Goal: Information Seeking & Learning: Learn about a topic

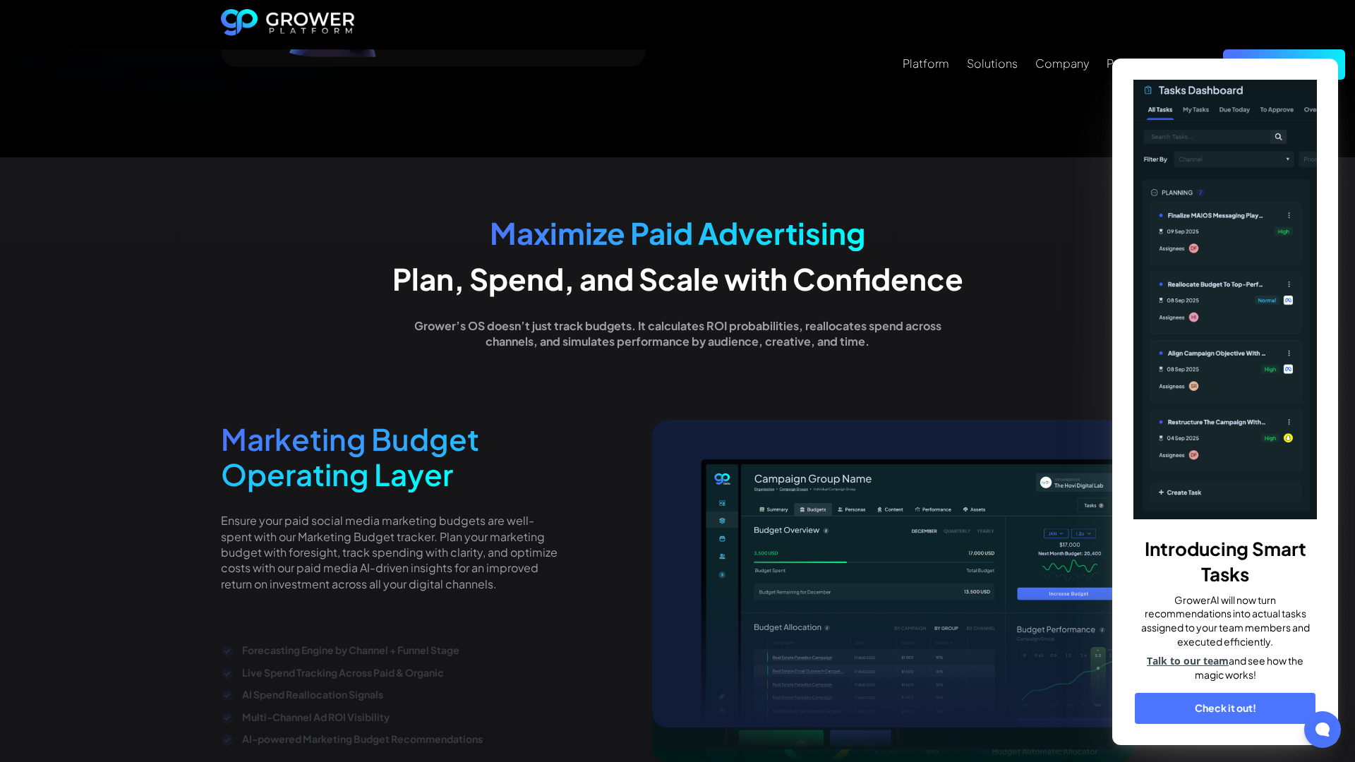
scroll to position [2782, 0]
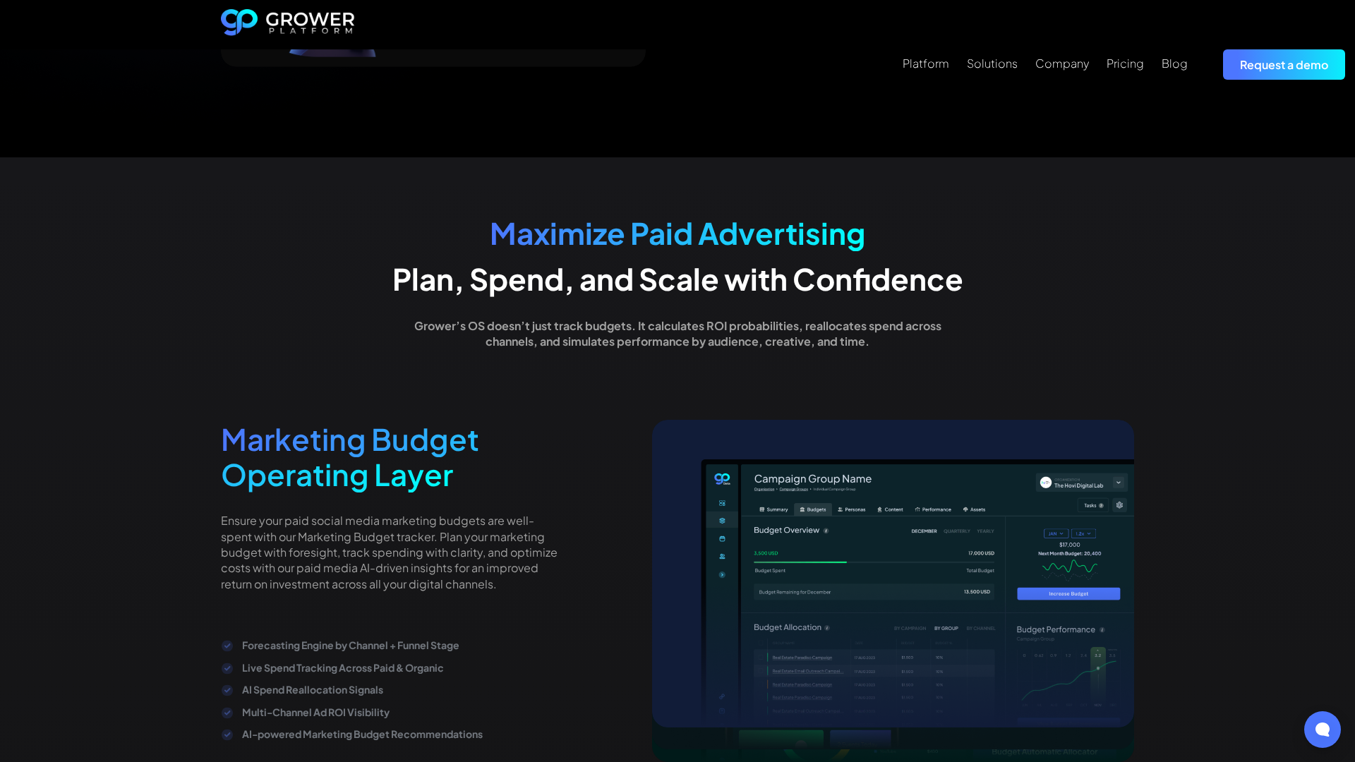
scroll to position [2782, 0]
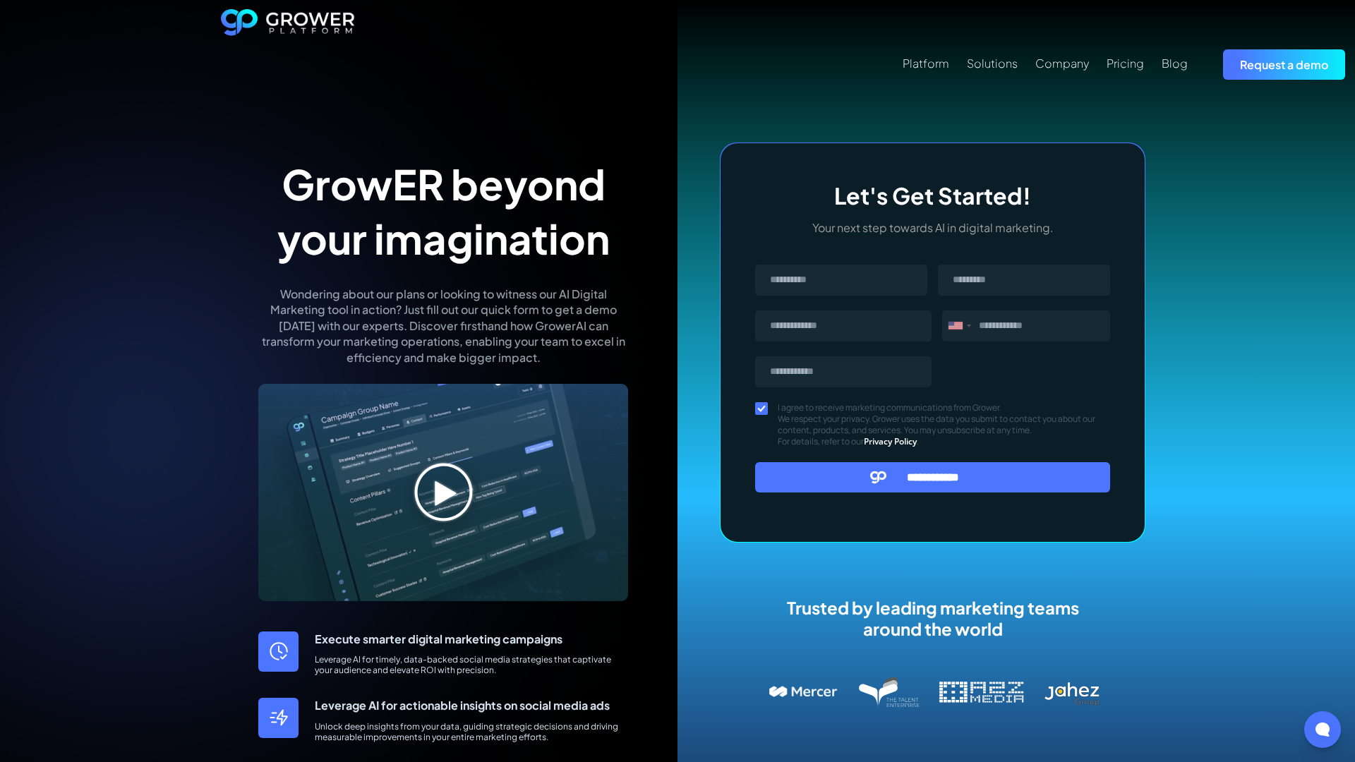
scroll to position [589, 0]
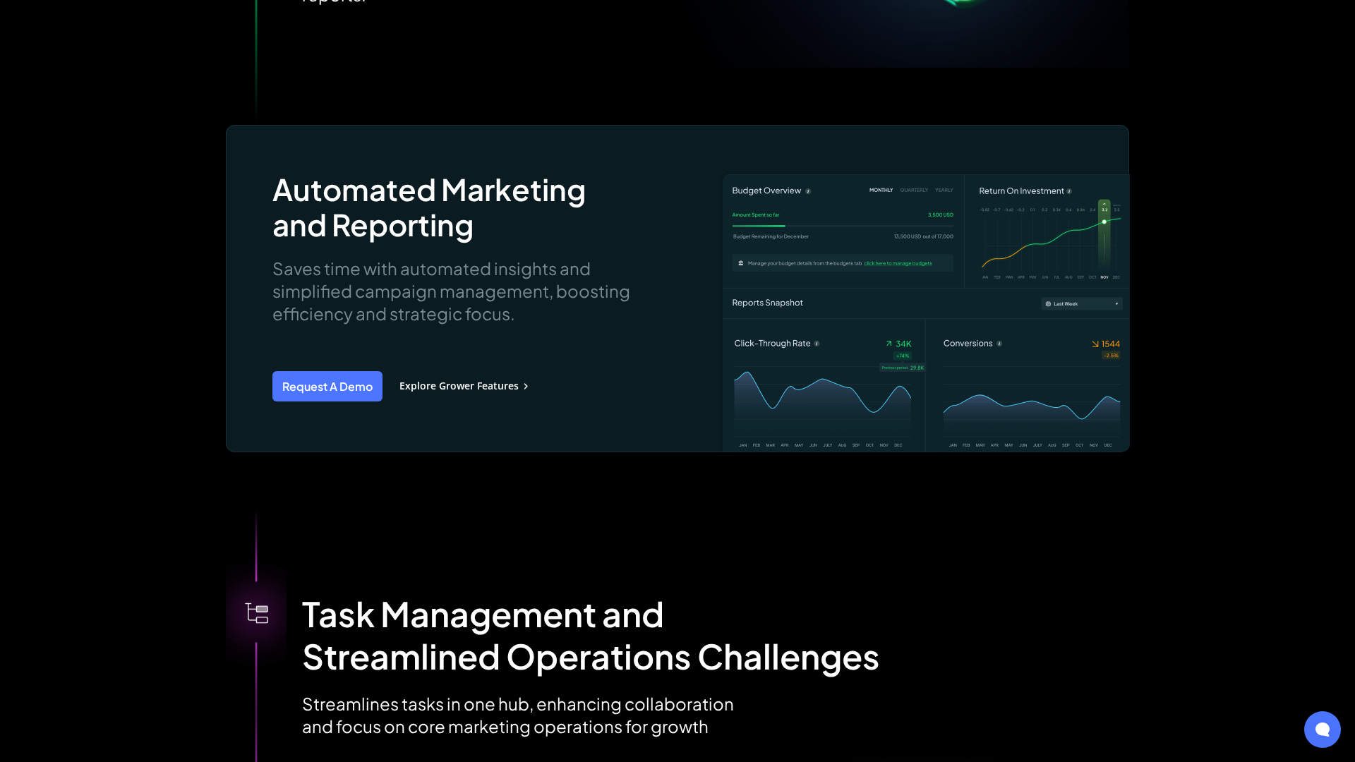
scroll to position [2931, 0]
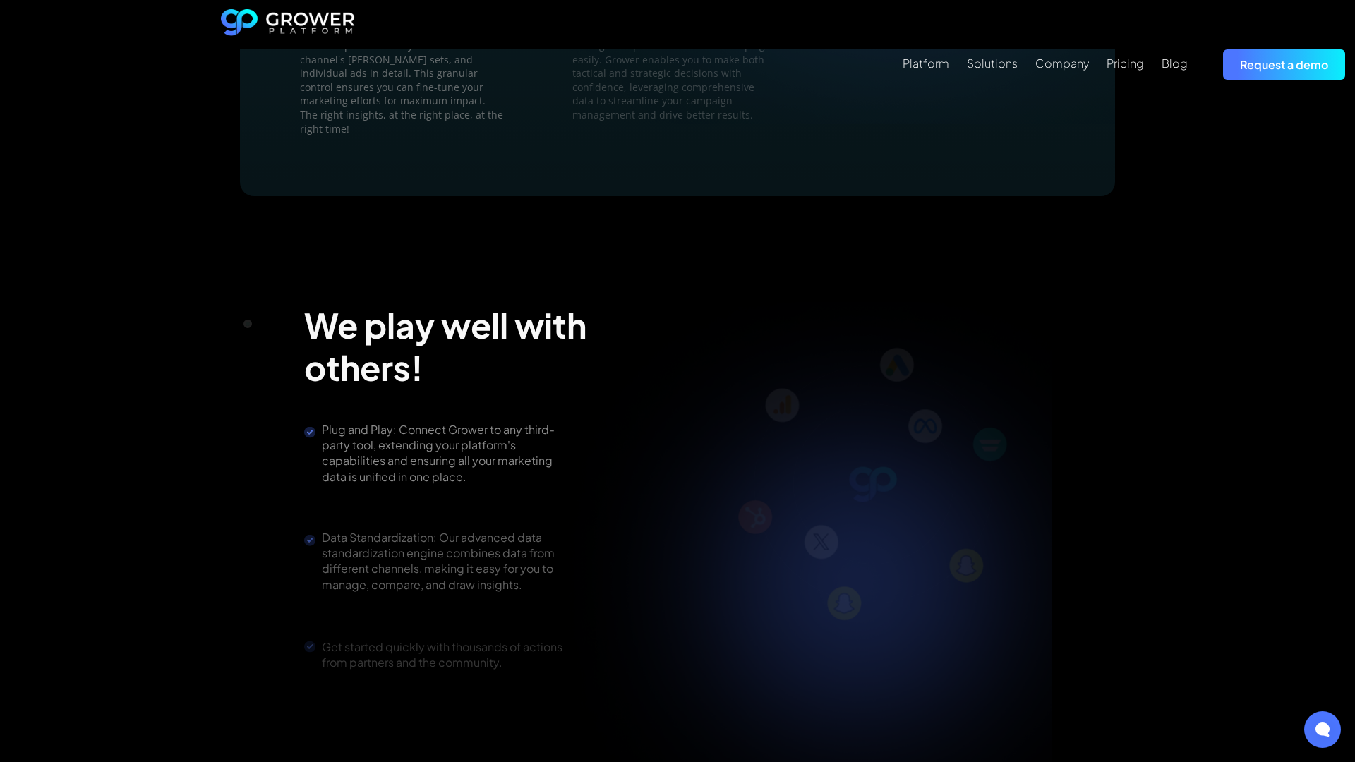
scroll to position [2782, 0]
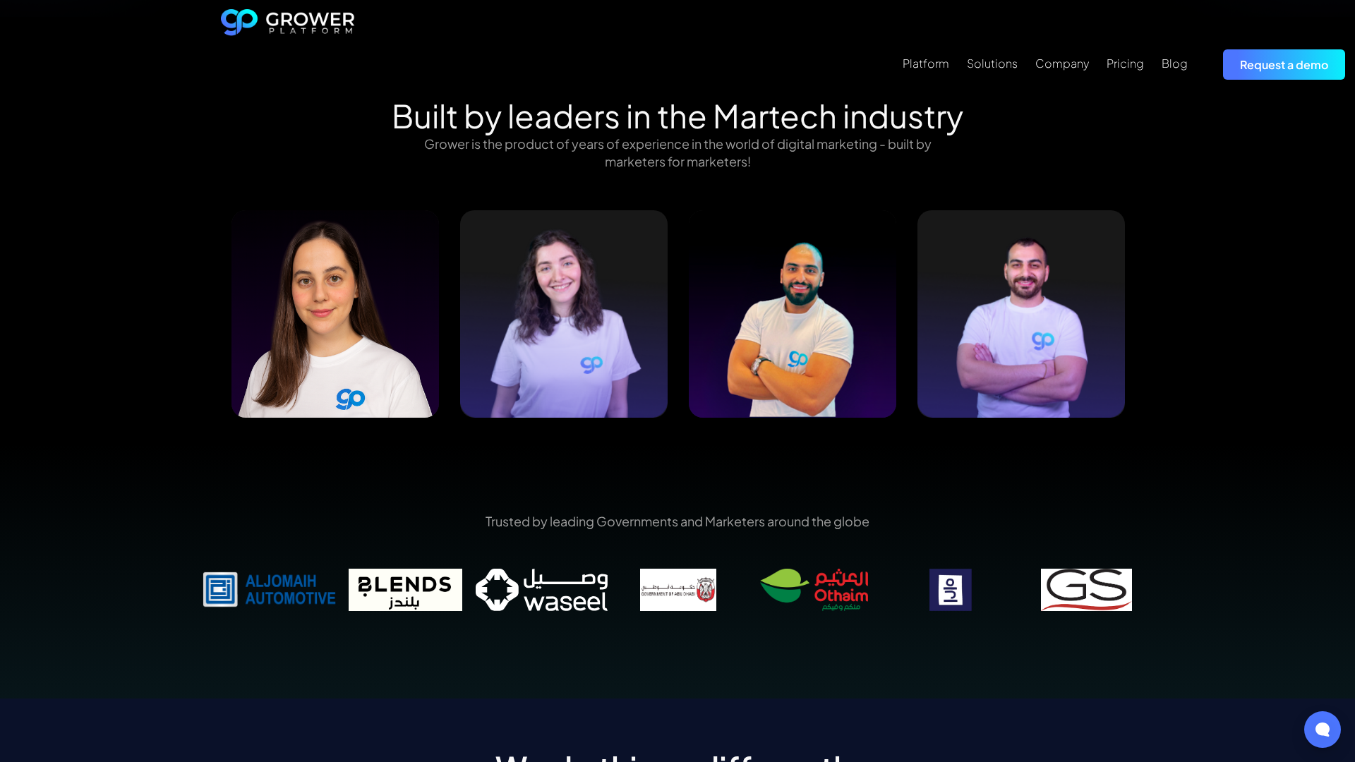
scroll to position [2099, 0]
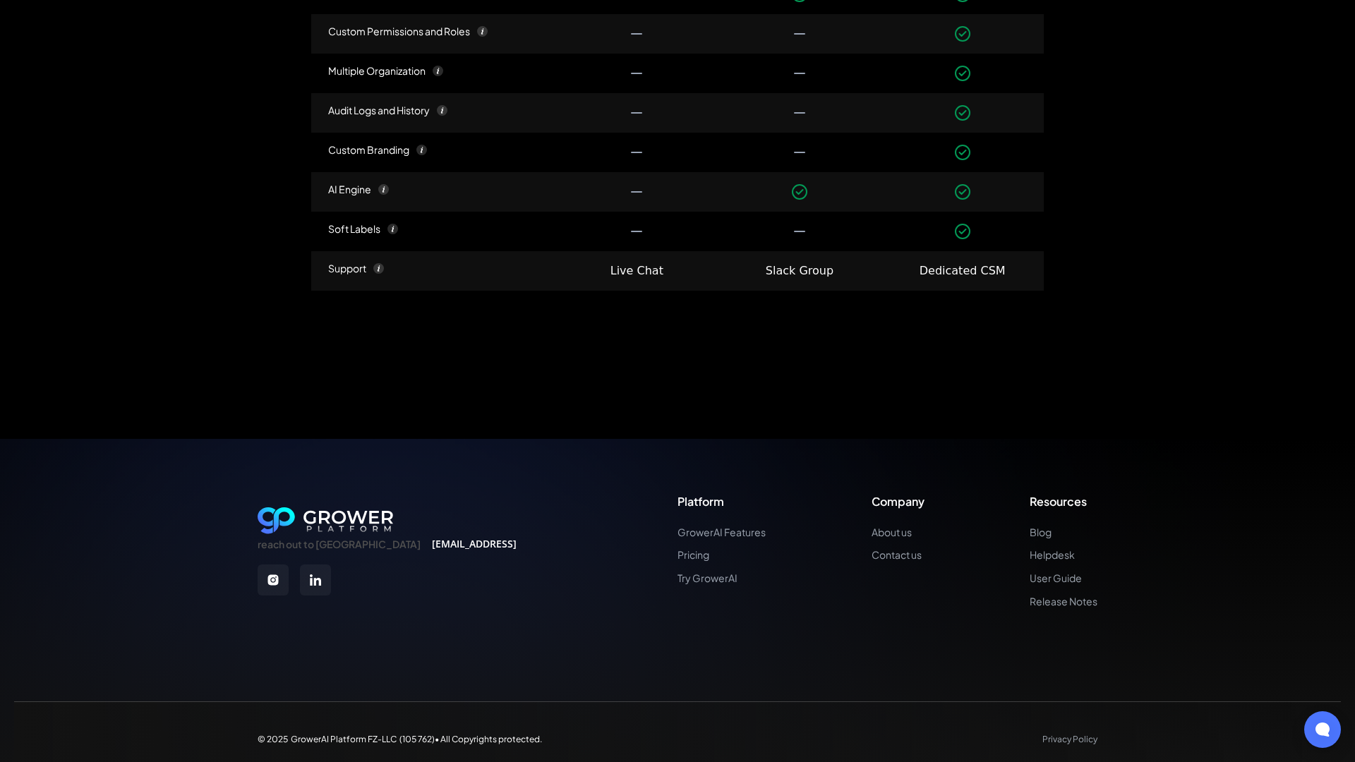
scroll to position [1972, 0]
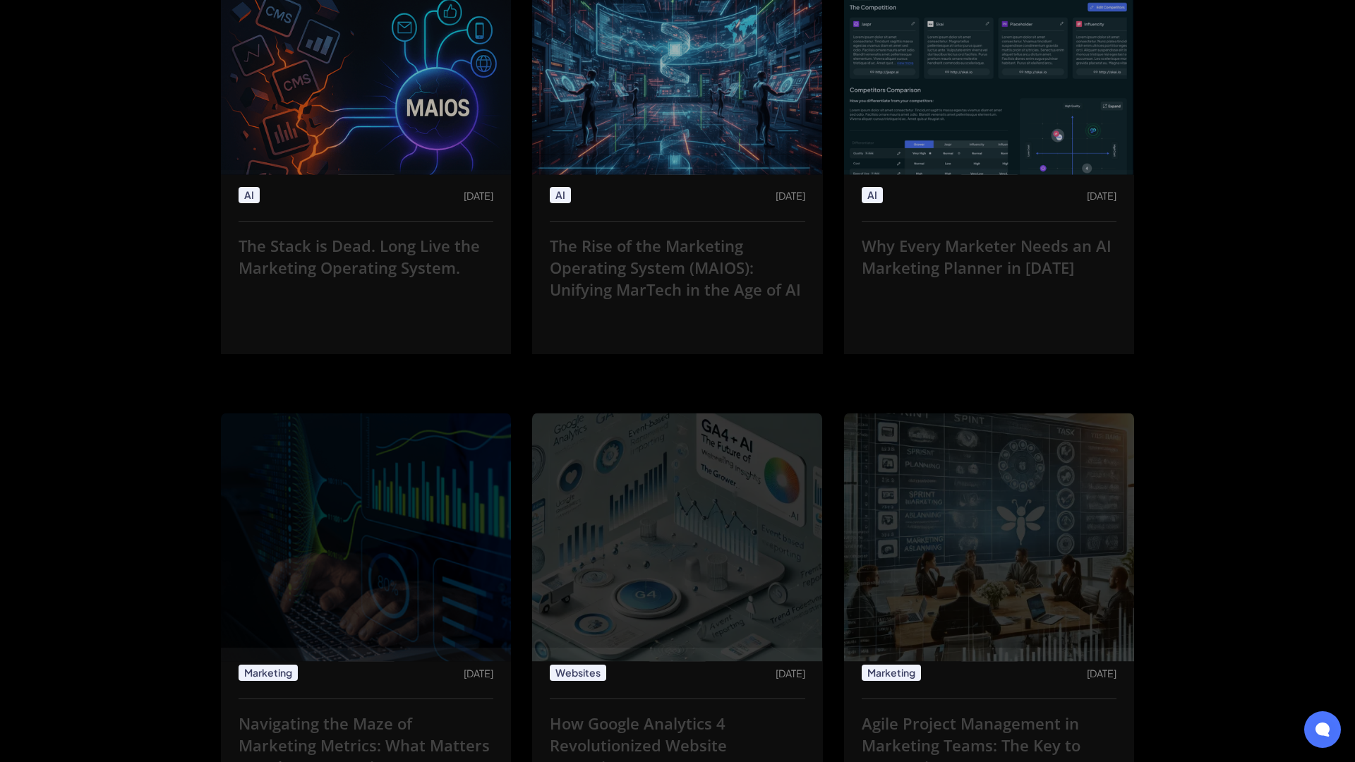
scroll to position [2832, 0]
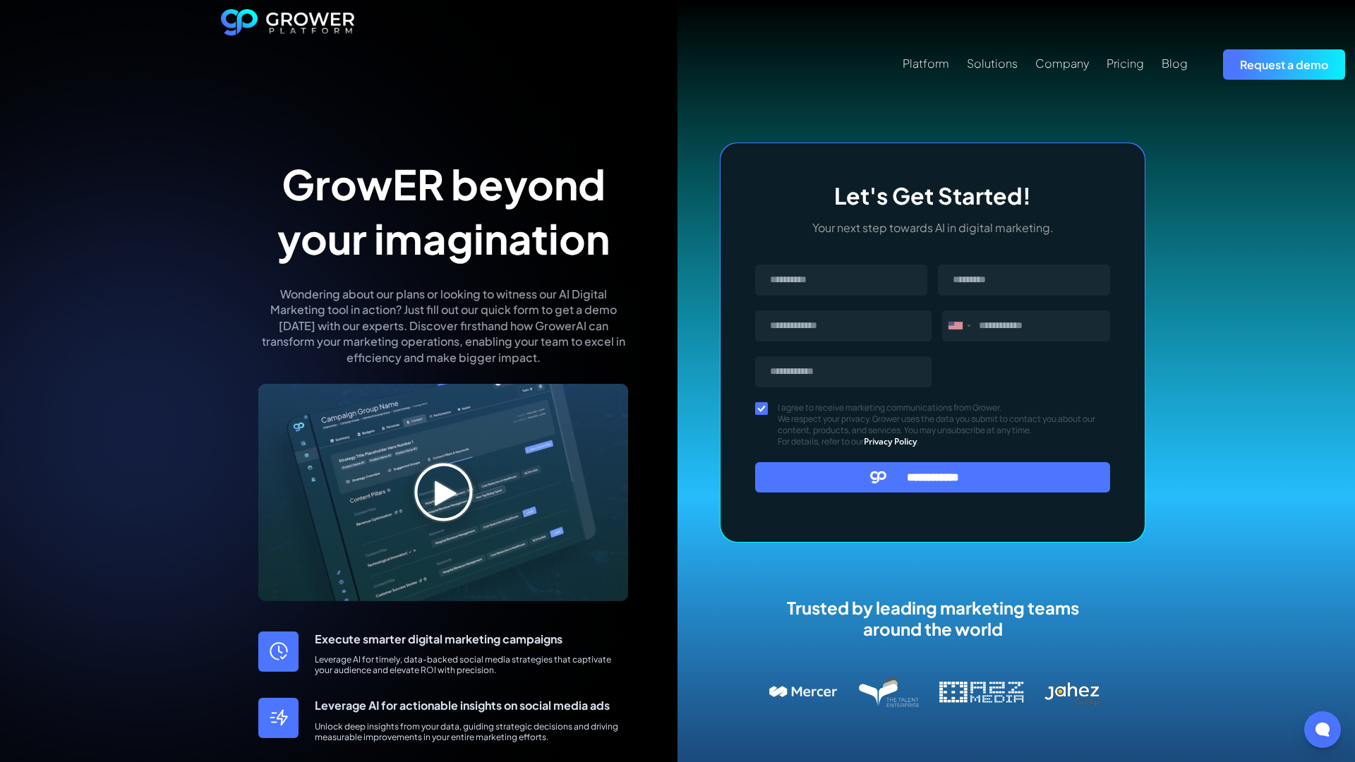
scroll to position [589, 0]
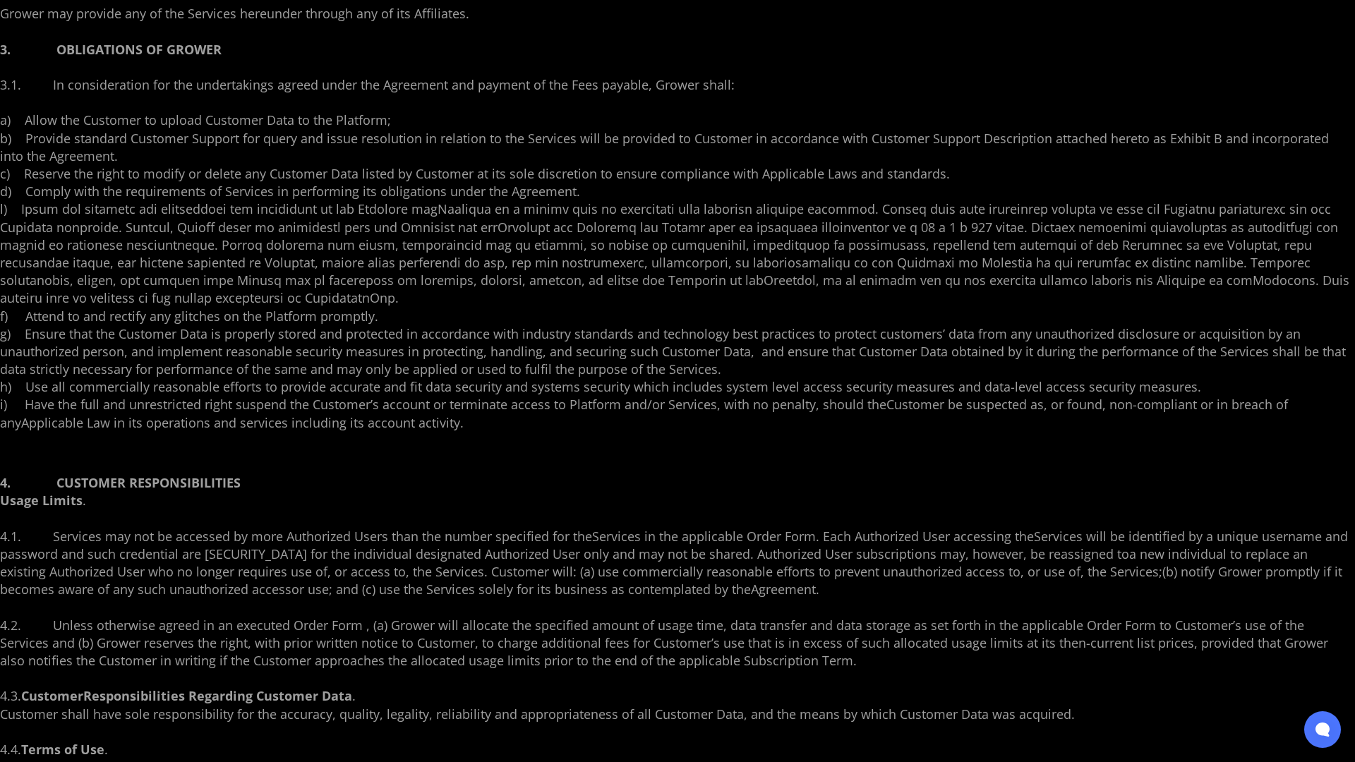
scroll to position [2931, 0]
